Goal: Check status: Check status

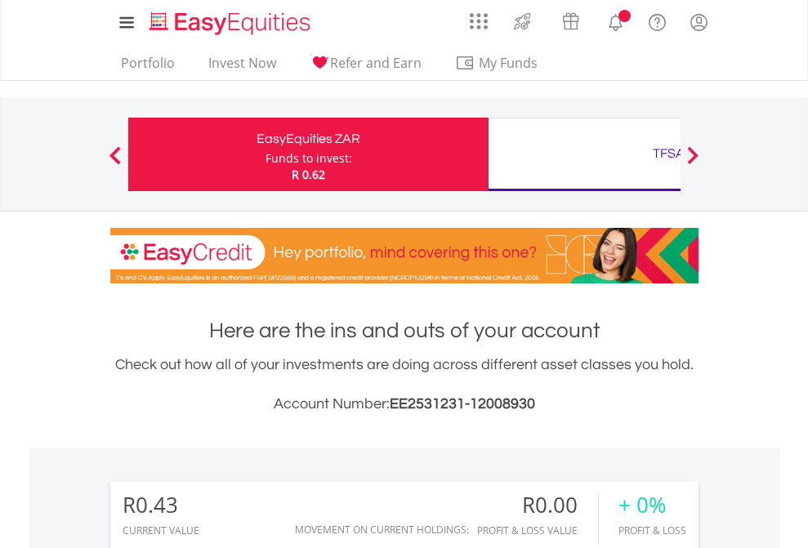
scroll to position [157, 257]
click at [266, 154] on div "Funds to invest:" at bounding box center [309, 158] width 87 height 16
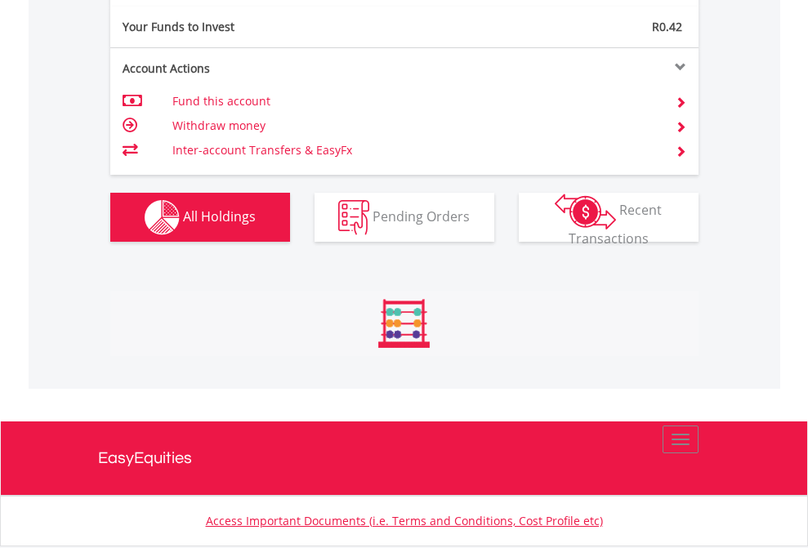
scroll to position [1624, 0]
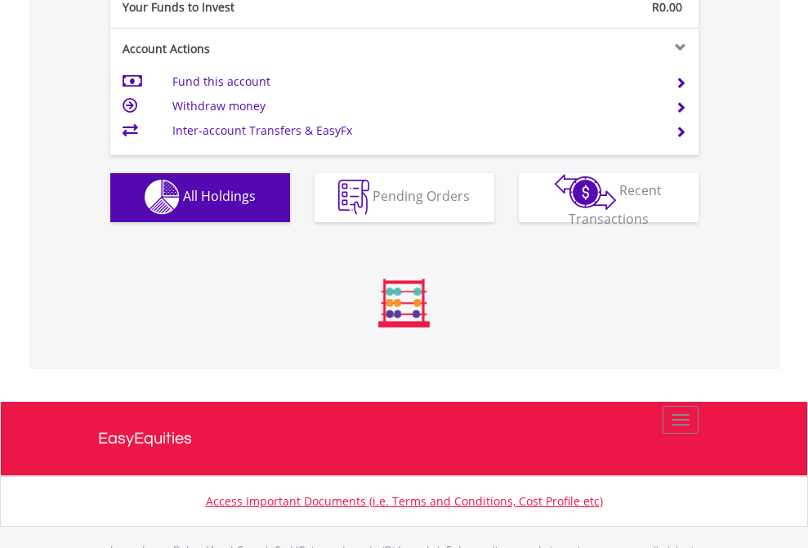
scroll to position [1618, 0]
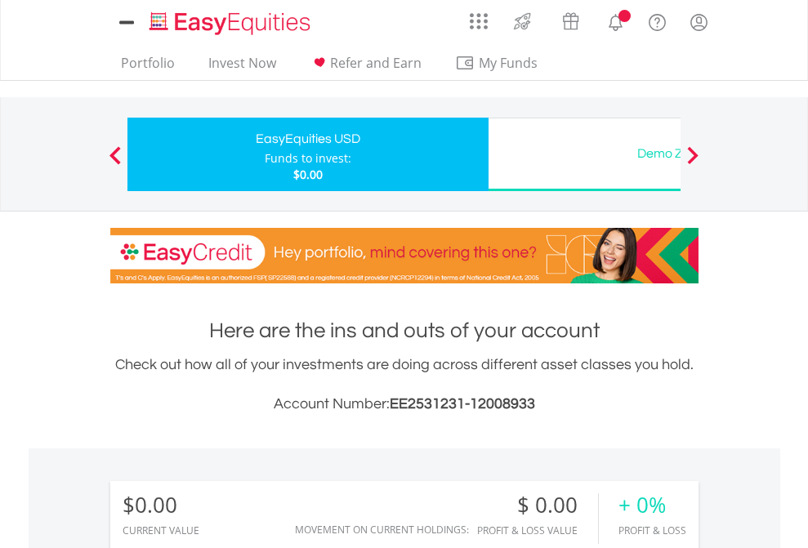
scroll to position [1215, 0]
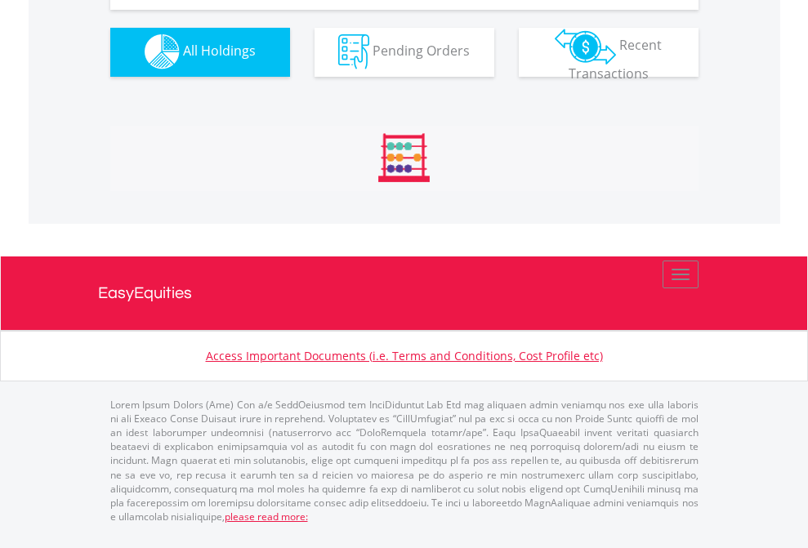
scroll to position [1618, 0]
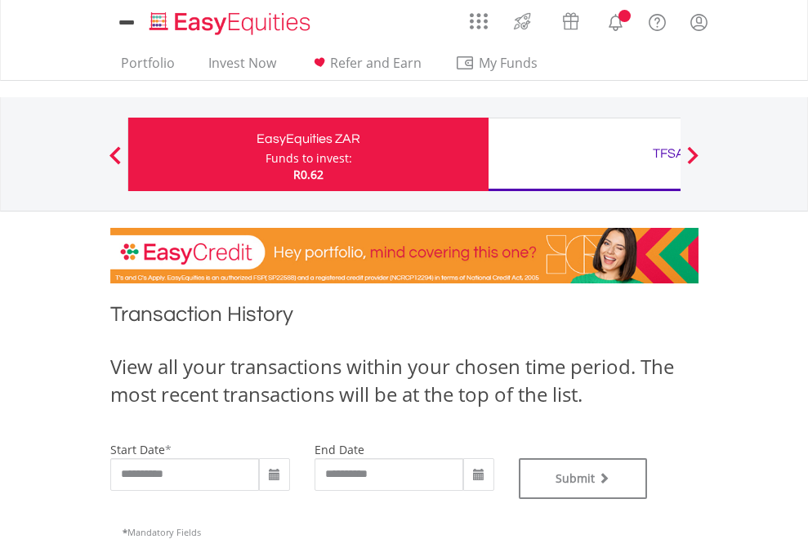
type input "**********"
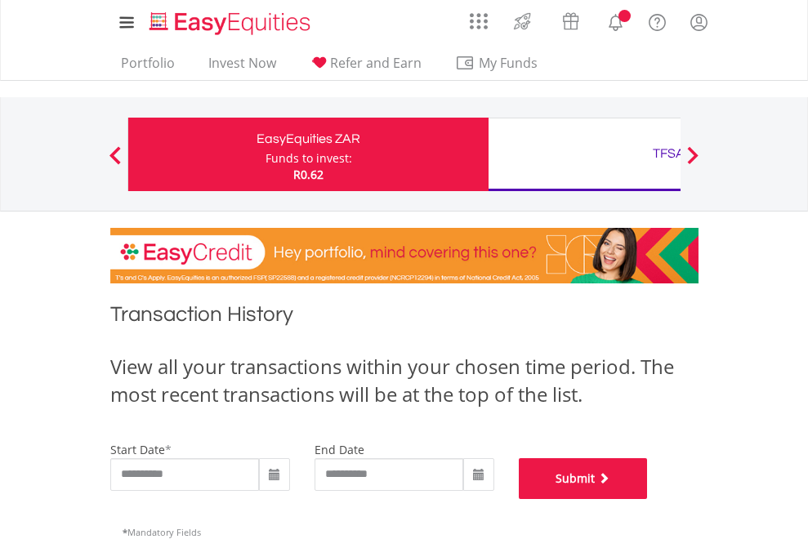
click at [648, 499] on button "Submit" at bounding box center [583, 479] width 129 height 41
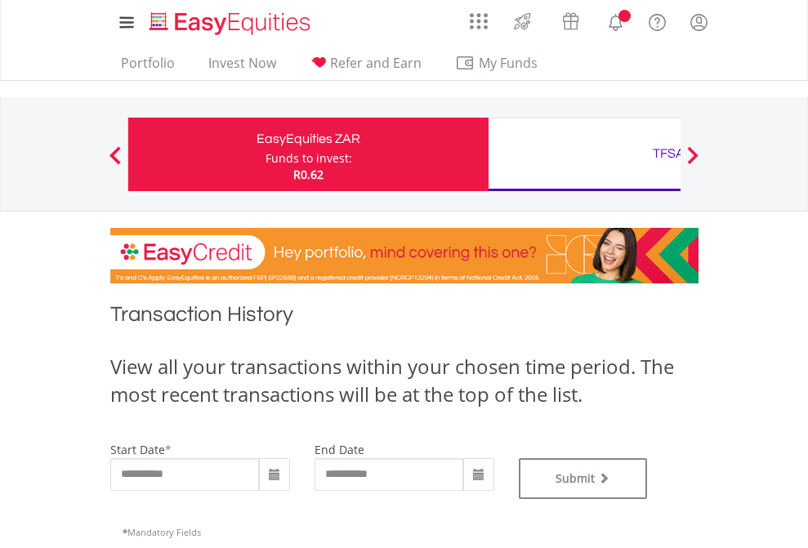
click at [584, 154] on div "TFSA" at bounding box center [669, 153] width 341 height 23
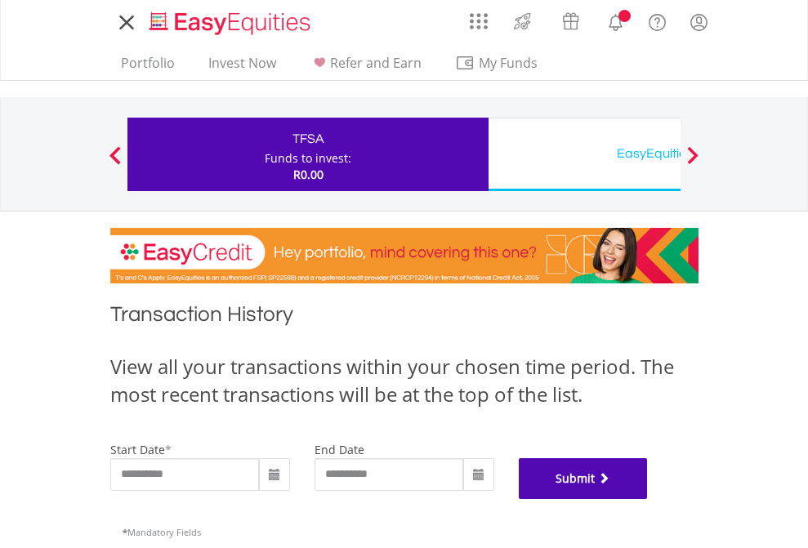
click at [648, 499] on button "Submit" at bounding box center [583, 479] width 129 height 41
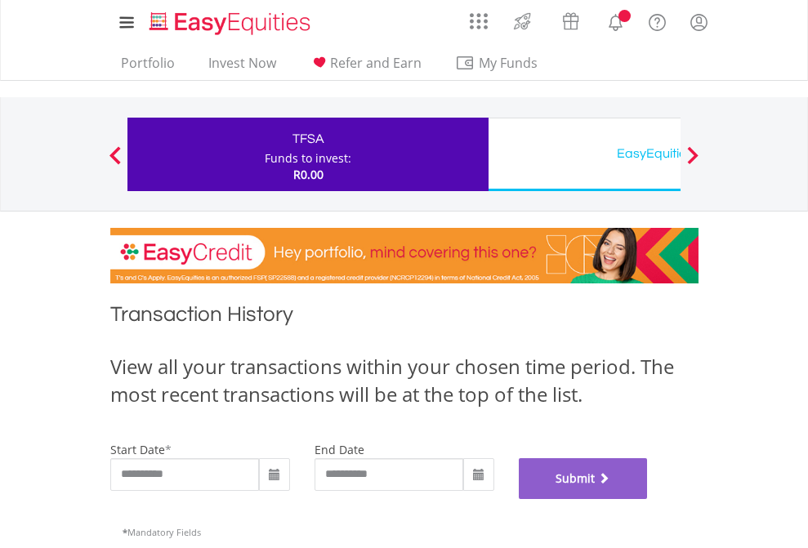
scroll to position [663, 0]
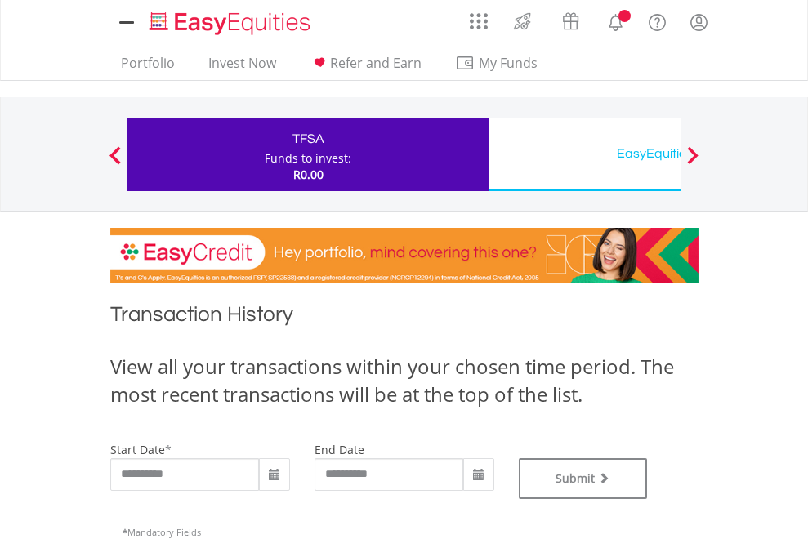
click at [584, 154] on div "EasyEquities USD" at bounding box center [669, 153] width 341 height 23
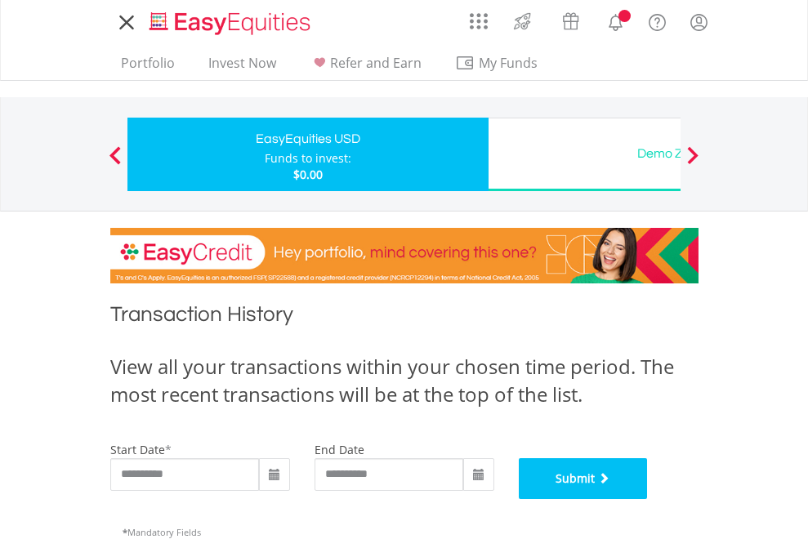
click at [648, 499] on button "Submit" at bounding box center [583, 479] width 129 height 41
